Goal: Transaction & Acquisition: Subscribe to service/newsletter

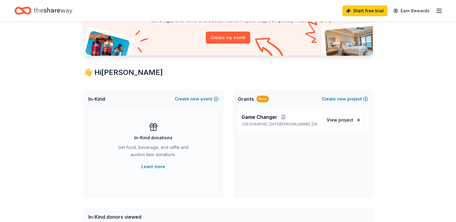
scroll to position [67, 0]
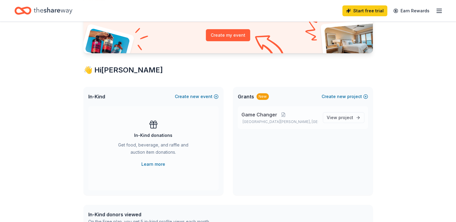
click at [259, 111] on div "Game Changer Port Allen, LA View project" at bounding box center [303, 117] width 130 height 23
click at [333, 118] on span "View project" at bounding box center [340, 117] width 27 height 7
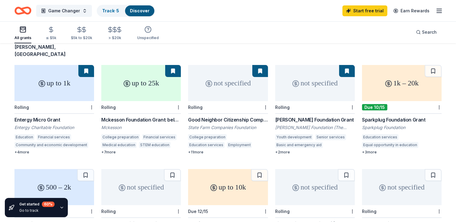
scroll to position [51, 0]
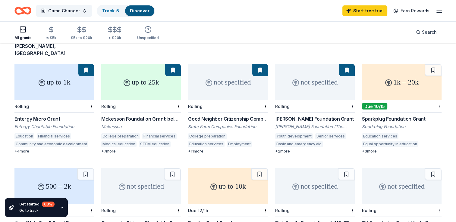
click at [134, 100] on div "Rolling" at bounding box center [141, 106] width 80 height 13
click at [398, 79] on div "1k – 20k" at bounding box center [402, 82] width 80 height 36
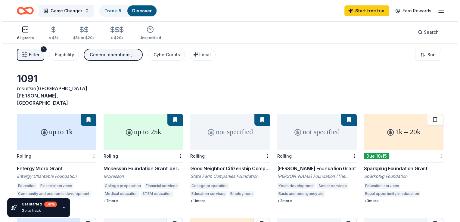
scroll to position [0, 0]
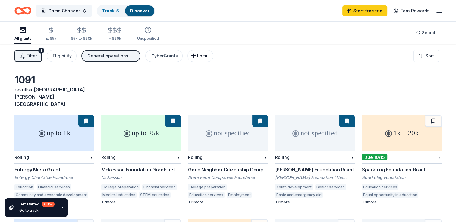
click at [199, 56] on span "Local" at bounding box center [202, 55] width 11 height 5
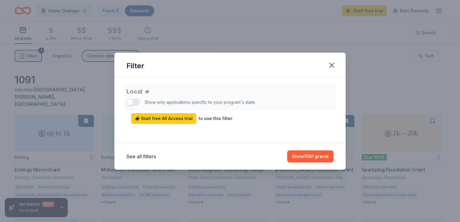
click at [133, 102] on div "Local Show only applications specific to your program's state. Start free All A…" at bounding box center [230, 104] width 207 height 40
click at [129, 103] on div "Local Show only applications specific to your program's state. Start free All A…" at bounding box center [230, 104] width 207 height 40
click at [139, 102] on div "Local Show only applications specific to your program's state. Start free All A…" at bounding box center [230, 104] width 207 height 40
click at [140, 155] on button "See all filters" at bounding box center [142, 156] width 30 height 7
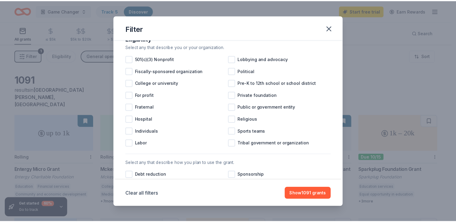
scroll to position [129, 0]
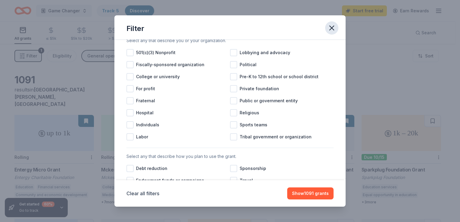
click at [336, 27] on button "button" at bounding box center [331, 27] width 13 height 13
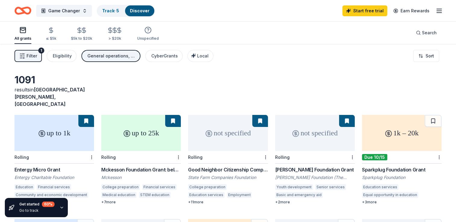
click at [442, 11] on div "Game Changer Track · 5 Discover Start free trial Earn Rewards" at bounding box center [228, 10] width 456 height 21
click at [440, 12] on icon "button" at bounding box center [438, 10] width 7 height 7
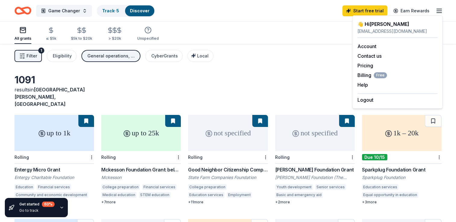
click at [374, 100] on div "Logout" at bounding box center [397, 98] width 80 height 10
click at [372, 98] on button "Logout" at bounding box center [365, 99] width 16 height 7
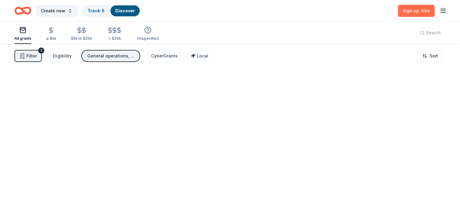
click at [411, 8] on span "Sign up , free" at bounding box center [416, 10] width 27 height 5
click at [406, 11] on span "Sign up , free" at bounding box center [416, 10] width 27 height 5
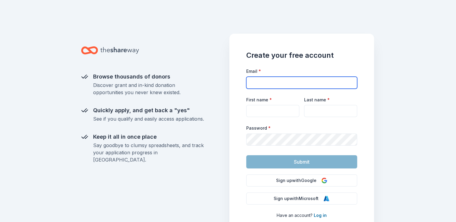
click at [252, 84] on input "Email *" at bounding box center [301, 83] width 111 height 12
click at [256, 87] on input "i" at bounding box center [301, 83] width 111 height 12
type input "info@klchurch.com"
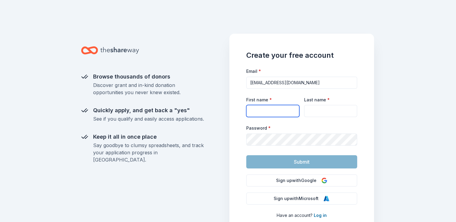
click at [257, 109] on input "First name *" at bounding box center [272, 111] width 53 height 12
type input "Treniece"
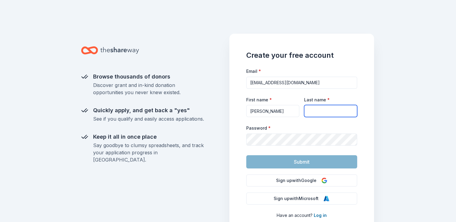
type input "Morrise"
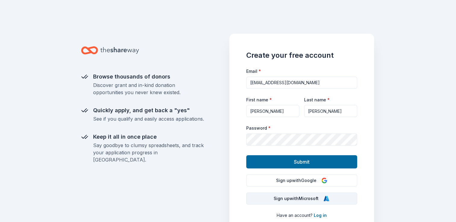
click at [247, 193] on button "Sign up with Microsoft" at bounding box center [301, 199] width 111 height 12
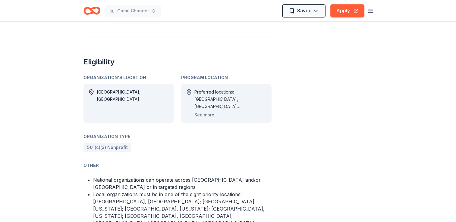
scroll to position [343, 0]
click at [210, 111] on button "See more" at bounding box center [204, 114] width 20 height 7
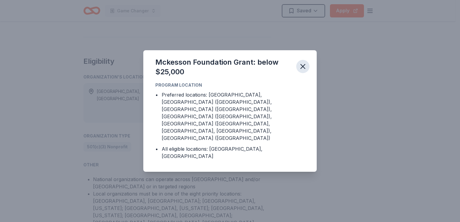
click at [302, 71] on icon "button" at bounding box center [303, 66] width 8 height 8
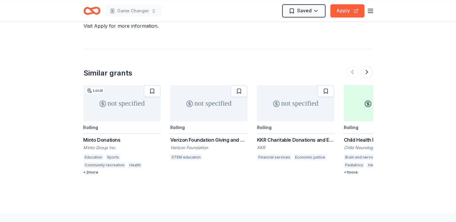
scroll to position [829, 0]
click at [123, 85] on div "not specified" at bounding box center [121, 103] width 77 height 36
click at [220, 85] on div "not specified" at bounding box center [208, 103] width 77 height 36
click at [283, 85] on div "not specified" at bounding box center [295, 103] width 77 height 36
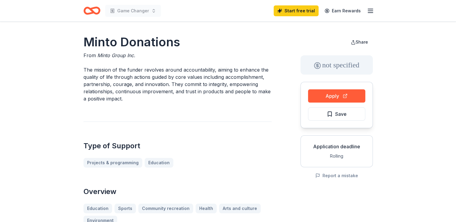
click at [235, 125] on div "Type of Support Projects & programming Education" at bounding box center [177, 145] width 188 height 46
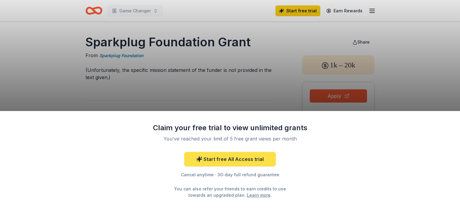
click at [240, 161] on link "Start free All Access trial" at bounding box center [230, 159] width 92 height 14
click at [220, 159] on link "Start free All Access trial" at bounding box center [230, 159] width 92 height 14
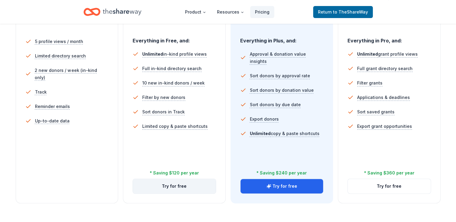
scroll to position [172, 0]
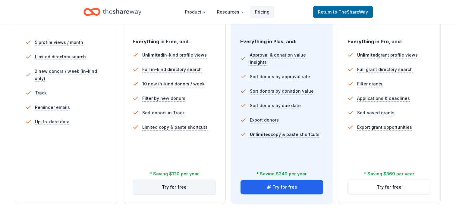
click at [183, 192] on button "Try for free" at bounding box center [174, 187] width 83 height 14
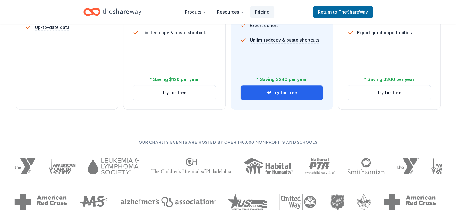
scroll to position [267, 0]
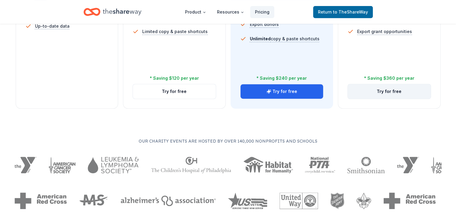
click at [379, 90] on button "Try for free" at bounding box center [389, 91] width 83 height 14
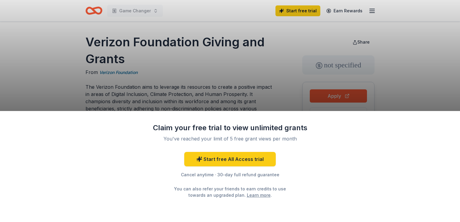
click at [264, 77] on div "Claim your free trial to view unlimited grants You've reached your limit of 5 f…" at bounding box center [230, 111] width 460 height 222
click at [406, 95] on div "Claim your free trial to view unlimited grants You've reached your limit of 5 f…" at bounding box center [230, 111] width 460 height 222
click at [253, 87] on div "Claim your free trial to view unlimited grants You've reached your limit of 5 f…" at bounding box center [230, 111] width 460 height 222
click at [189, 67] on div "Claim your free trial to view unlimited grants You've reached your limit of 5 f…" at bounding box center [230, 111] width 460 height 222
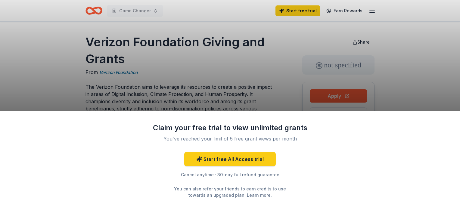
click at [372, 10] on div "Claim your free trial to view unlimited grants You've reached your limit of 5 f…" at bounding box center [230, 111] width 460 height 222
click at [166, 51] on div "Claim your free trial to view unlimited grants You've reached your limit of 5 f…" at bounding box center [230, 111] width 460 height 222
click at [375, 6] on div "Claim your free trial to view unlimited grants You've reached your limit of 5 f…" at bounding box center [230, 111] width 460 height 222
click at [321, 99] on div "Claim your free trial to view unlimited grants You've reached your limit of 5 f…" at bounding box center [230, 111] width 460 height 222
